Goal: Information Seeking & Learning: Learn about a topic

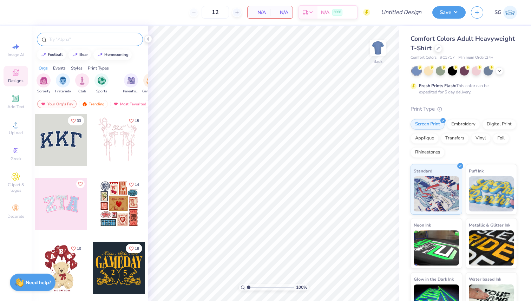
click at [89, 42] on input "text" at bounding box center [93, 39] width 90 height 7
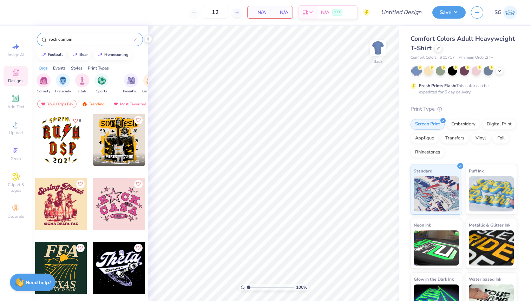
type input "rock climbing"
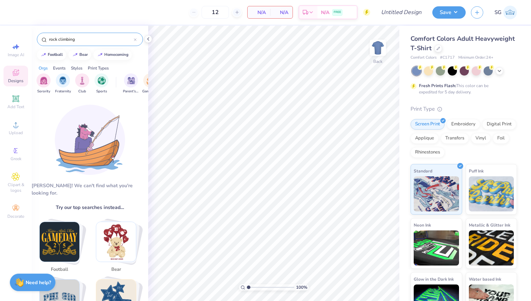
click at [134, 40] on icon at bounding box center [135, 39] width 3 height 3
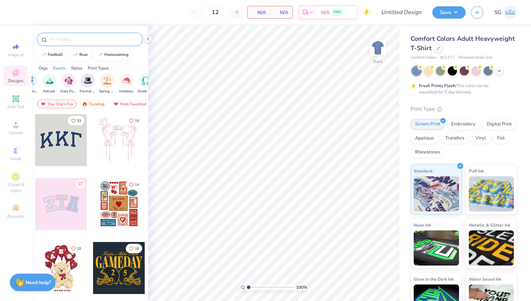
scroll to position [0, 205]
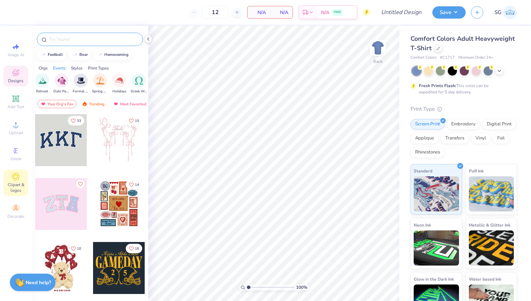
click at [19, 180] on icon at bounding box center [16, 176] width 8 height 8
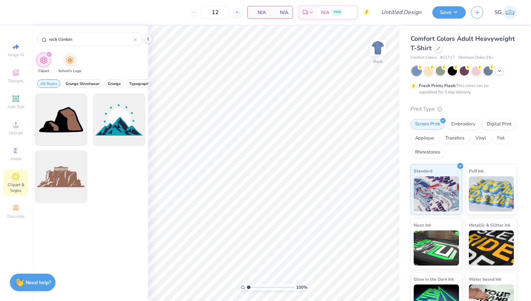
type input "rock climbing"
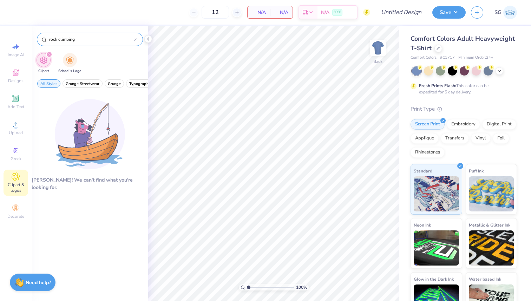
click at [135, 41] on div at bounding box center [135, 39] width 3 height 6
